Goal: Navigation & Orientation: Find specific page/section

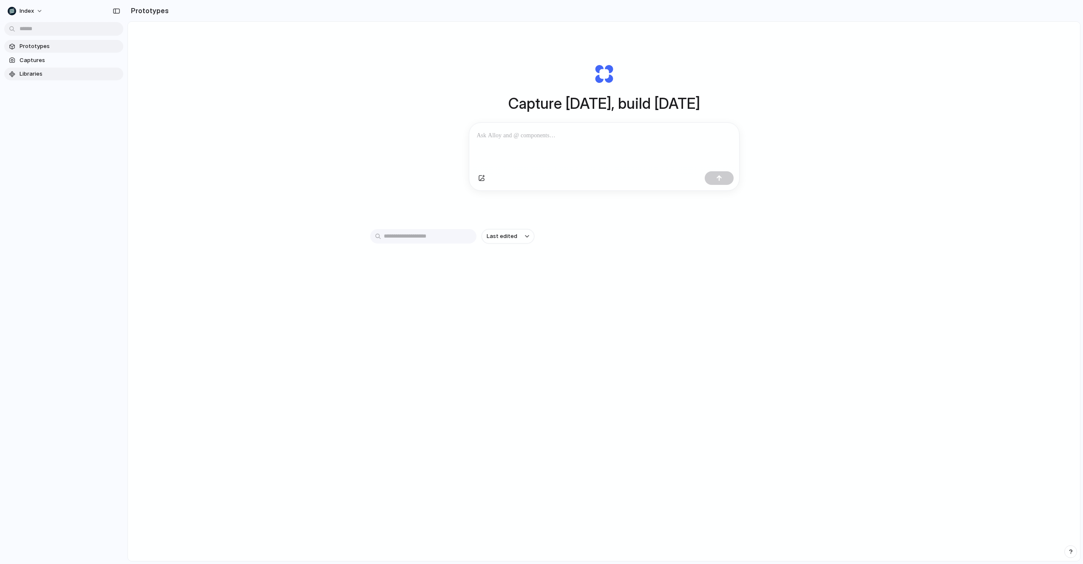
click at [49, 76] on span "Libraries" at bounding box center [70, 74] width 100 height 9
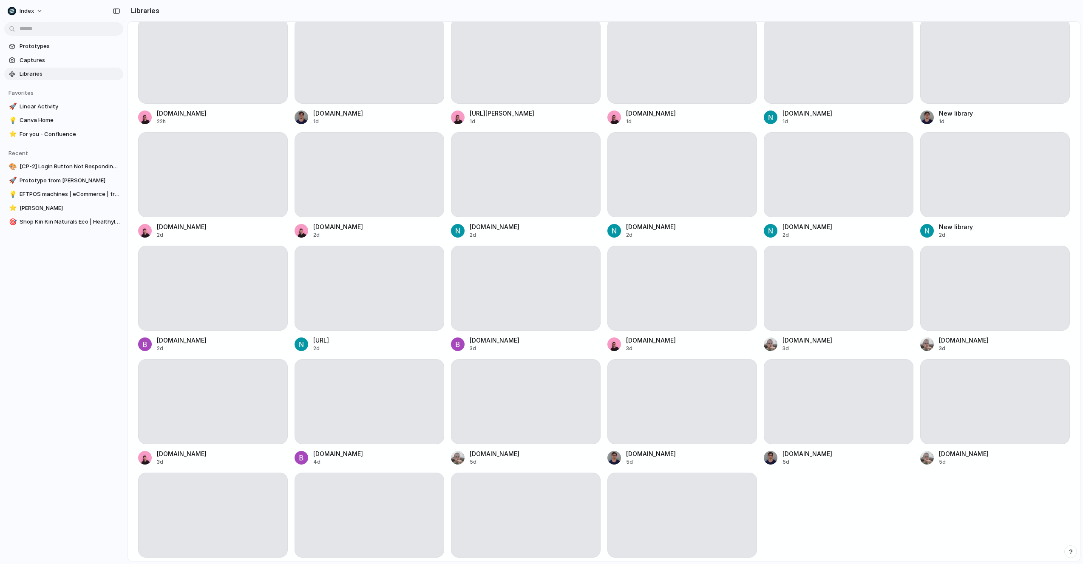
scroll to position [15, 0]
click at [289, 64] on div "[DOMAIN_NAME] 22h [DOMAIN_NAME] 1d [DOMAIN_NAME][PERSON_NAME] 1d [DOMAIN_NAME] …" at bounding box center [604, 297] width 932 height 561
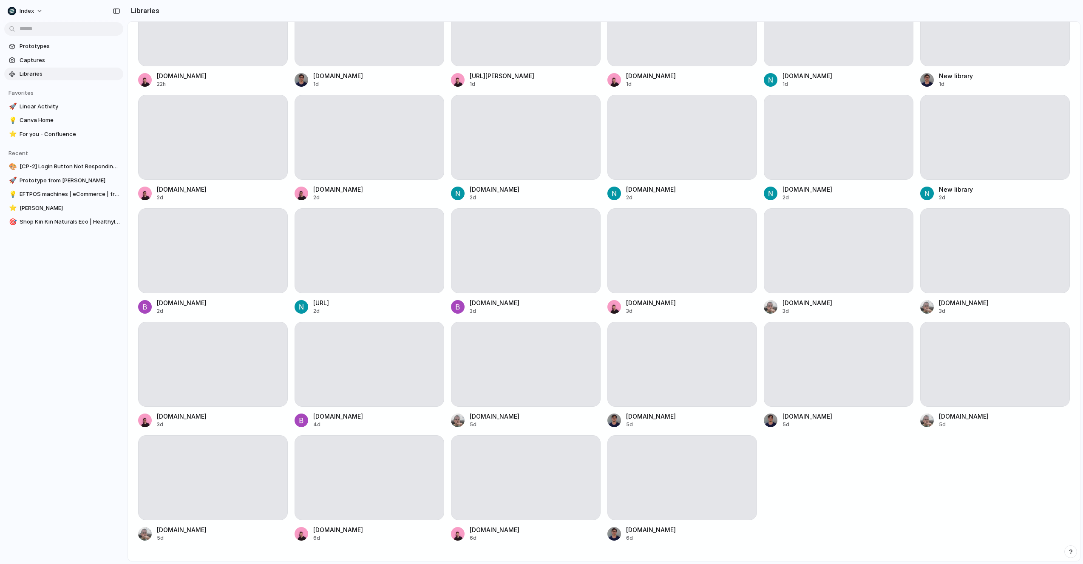
scroll to position [0, 0]
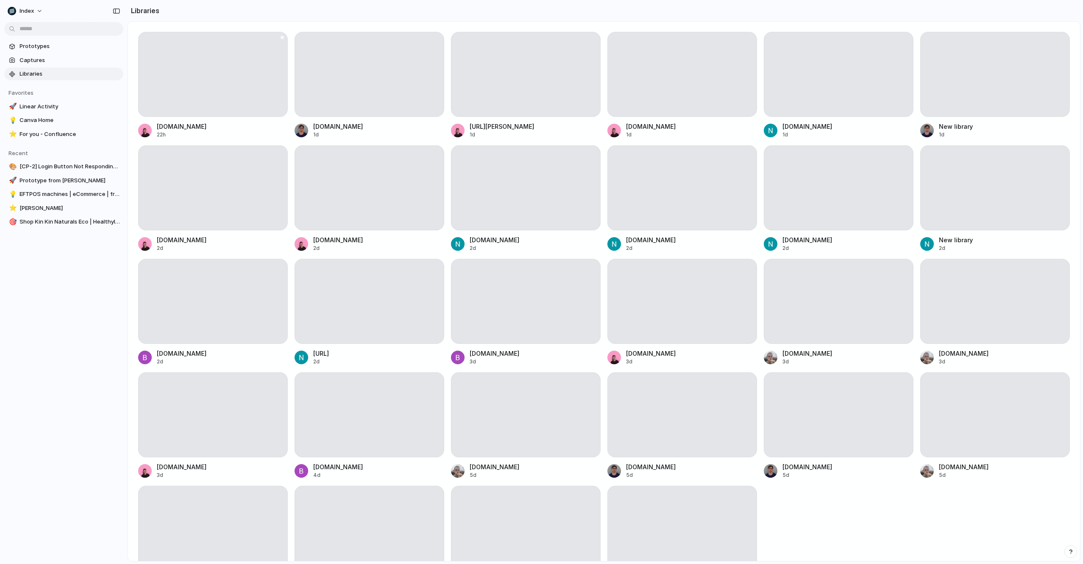
click at [255, 76] on div at bounding box center [213, 74] width 150 height 85
